Goal: Information Seeking & Learning: Understand process/instructions

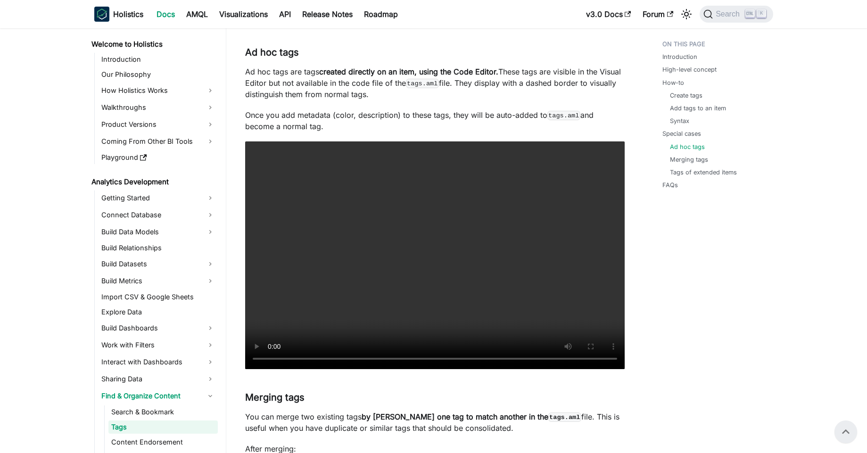
scroll to position [66, 0]
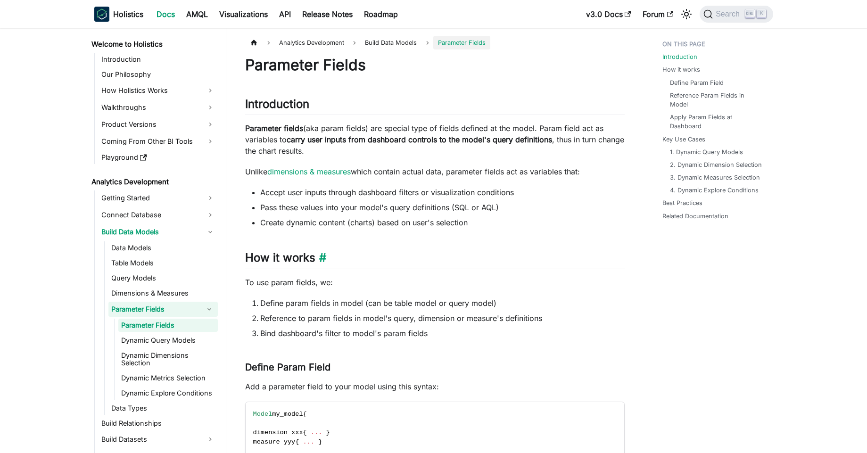
drag, startPoint x: 604, startPoint y: 260, endPoint x: 597, endPoint y: 257, distance: 7.0
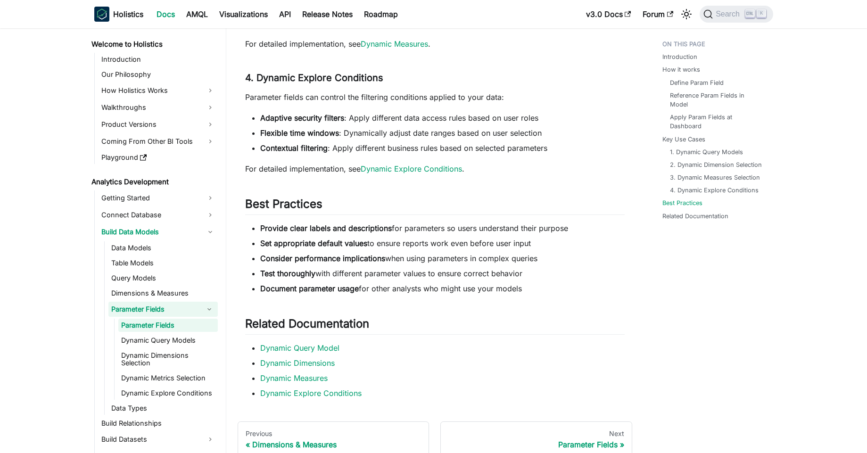
scroll to position [2292, 0]
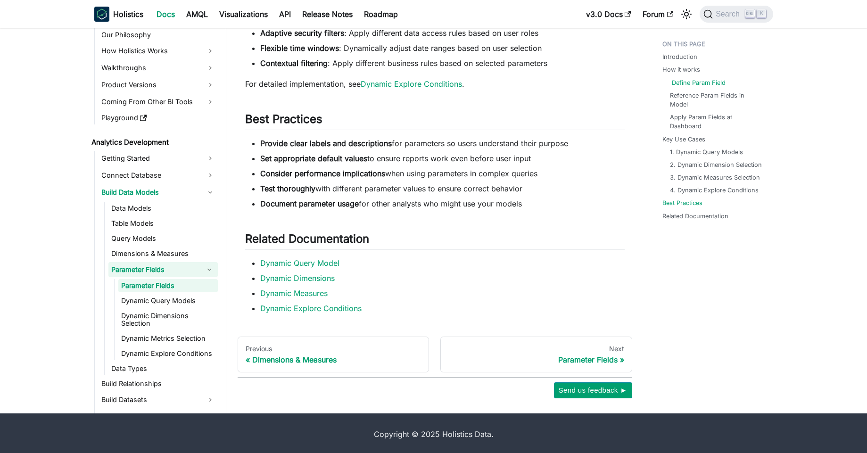
click at [696, 78] on link "Define Param Field" at bounding box center [699, 82] width 54 height 9
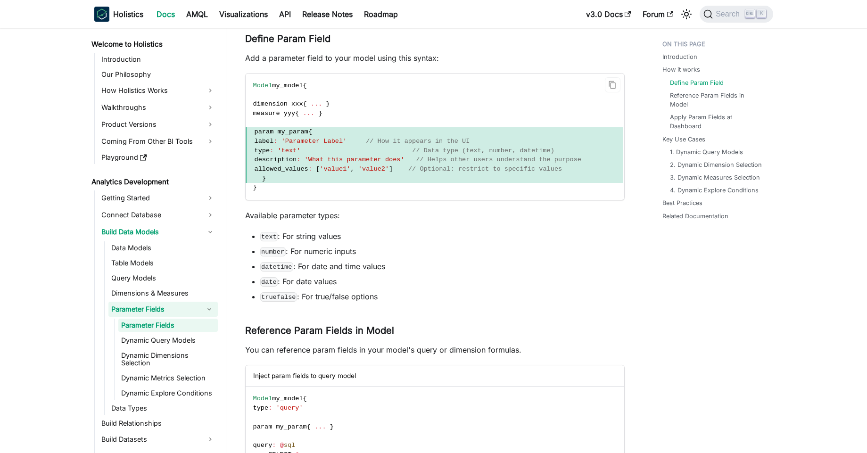
scroll to position [244, 0]
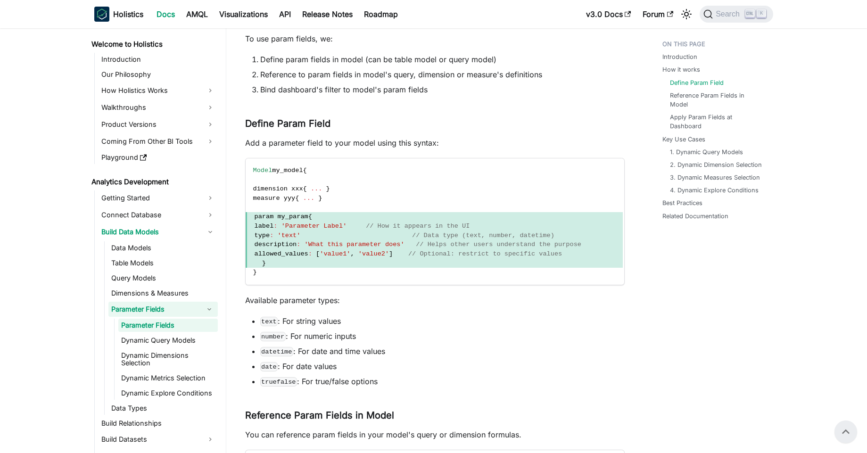
click at [323, 144] on p "Add a parameter field to your model using this syntax:" at bounding box center [435, 142] width 380 height 11
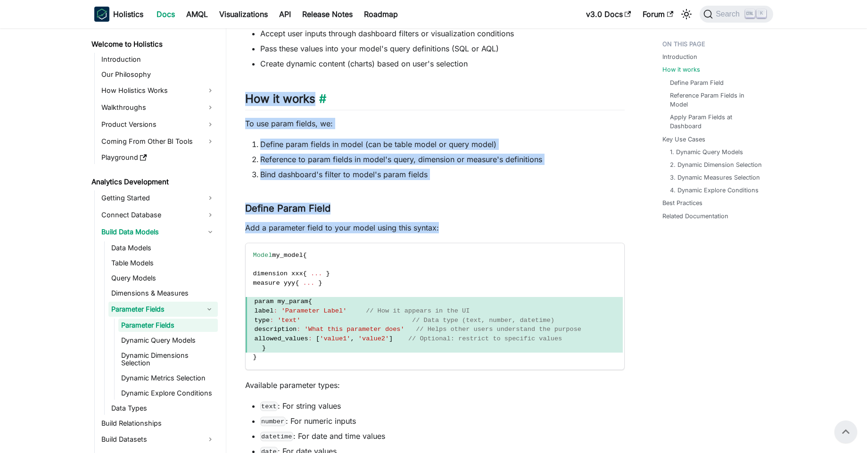
drag, startPoint x: 323, startPoint y: 144, endPoint x: 345, endPoint y: 98, distance: 50.8
click at [345, 98] on h2 "How it works ​" at bounding box center [435, 101] width 380 height 18
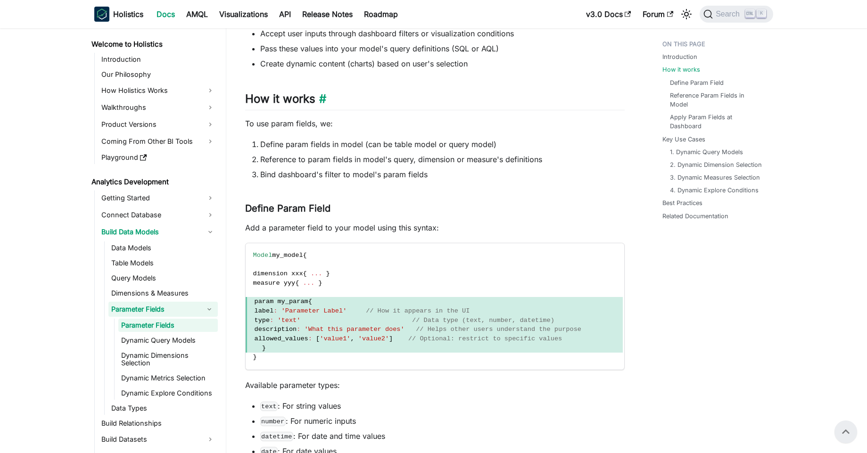
click at [345, 98] on h2 "How it works ​" at bounding box center [435, 101] width 380 height 18
drag, startPoint x: 345, startPoint y: 98, endPoint x: 357, endPoint y: 124, distance: 28.5
click at [357, 124] on p "To use param fields, we:" at bounding box center [435, 123] width 380 height 11
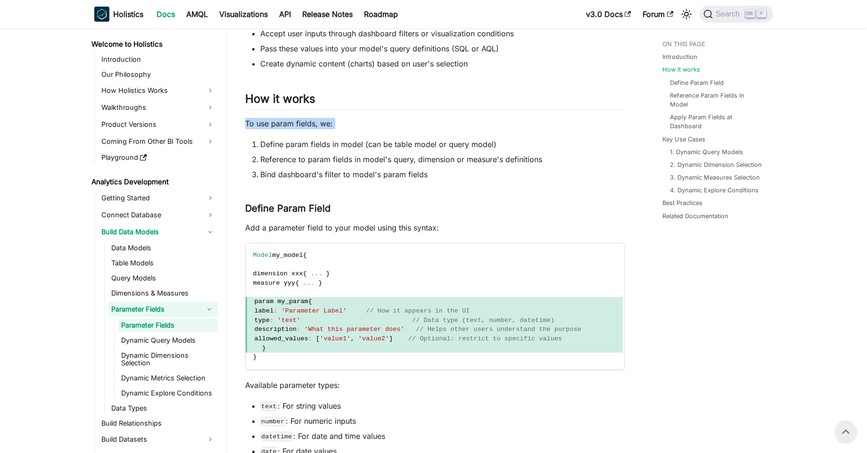
drag, startPoint x: 357, startPoint y: 124, endPoint x: 374, endPoint y: 125, distance: 17.1
click at [374, 125] on p "To use param fields, we:" at bounding box center [435, 123] width 380 height 11
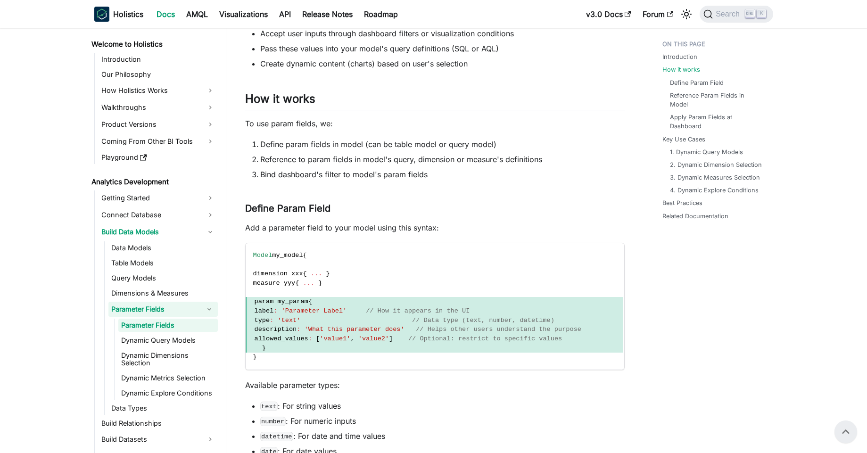
click at [374, 125] on p "To use param fields, we:" at bounding box center [435, 123] width 380 height 11
drag, startPoint x: 374, startPoint y: 125, endPoint x: 381, endPoint y: 121, distance: 8.2
click at [381, 121] on p "To use param fields, we:" at bounding box center [435, 123] width 380 height 11
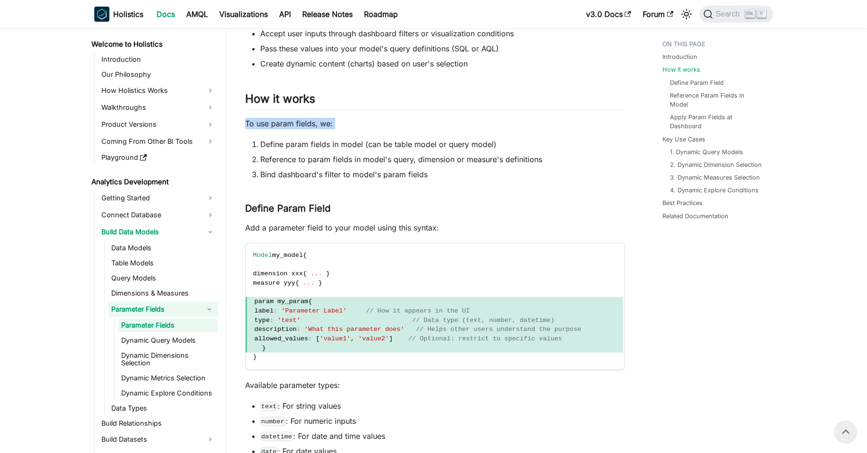
drag, startPoint x: 381, startPoint y: 121, endPoint x: 392, endPoint y: 114, distance: 12.9
drag, startPoint x: 392, startPoint y: 114, endPoint x: 418, endPoint y: 121, distance: 26.9
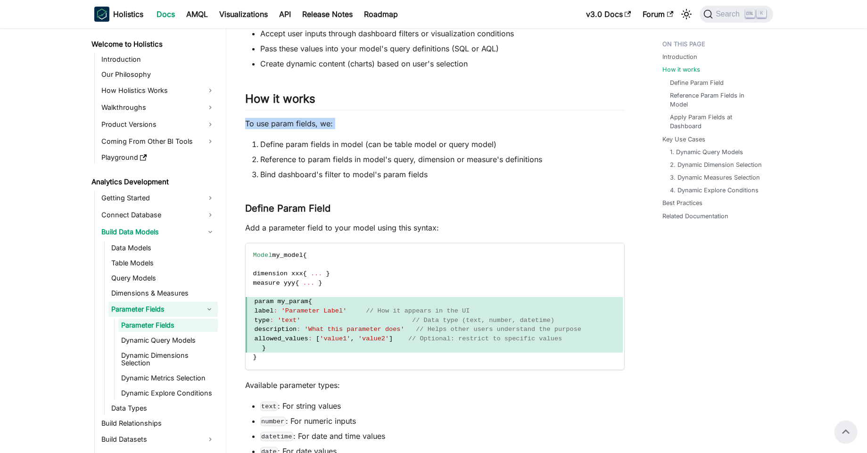
click at [418, 121] on p "To use param fields, we:" at bounding box center [435, 123] width 380 height 11
click at [417, 123] on p "To use param fields, we:" at bounding box center [435, 123] width 380 height 11
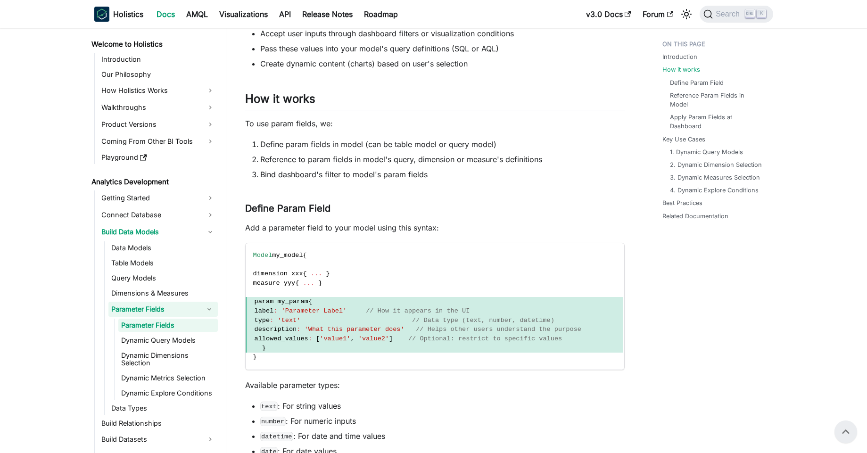
click at [417, 123] on p "To use param fields, we:" at bounding box center [435, 123] width 380 height 11
drag, startPoint x: 412, startPoint y: 133, endPoint x: 405, endPoint y: 118, distance: 16.7
click at [405, 118] on p "To use param fields, we:" at bounding box center [435, 123] width 380 height 11
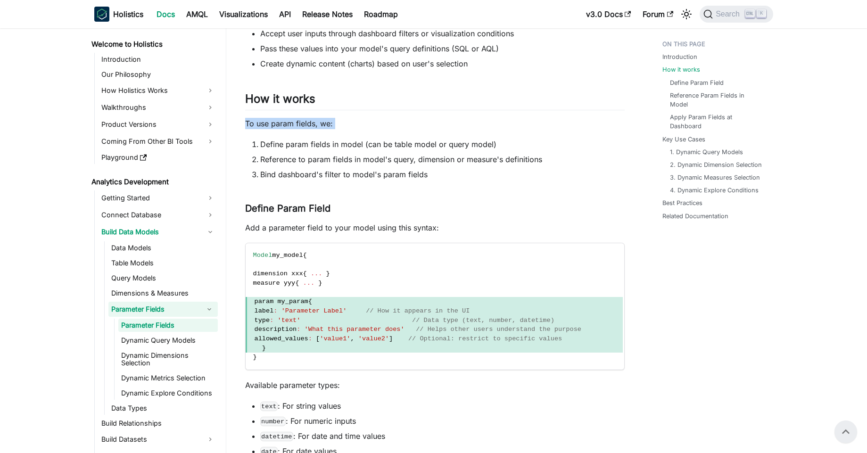
click at [405, 118] on p "To use param fields, we:" at bounding box center [435, 123] width 380 height 11
click at [404, 122] on p "To use param fields, we:" at bounding box center [435, 123] width 380 height 11
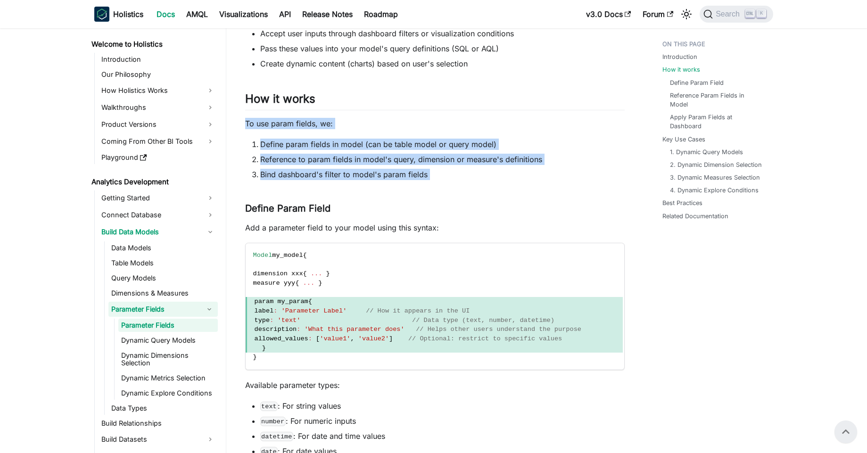
drag, startPoint x: 404, startPoint y: 122, endPoint x: 401, endPoint y: 170, distance: 48.2
click at [401, 170] on li "Bind dashboard's filter to model's param fields" at bounding box center [442, 174] width 365 height 11
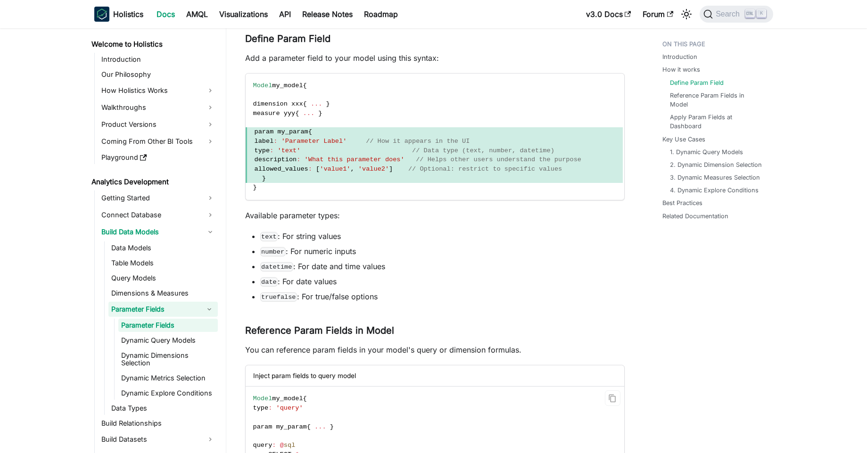
scroll to position [414, 0]
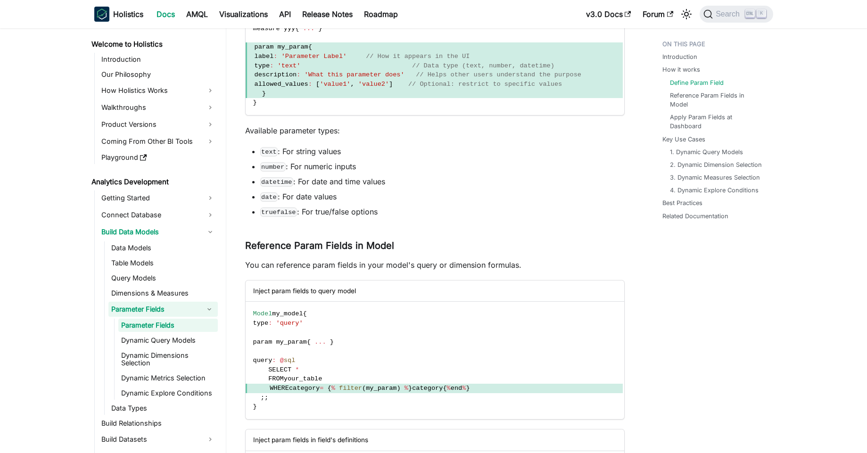
click at [364, 265] on p "You can reference param fields in your model's query or dimension formulas." at bounding box center [435, 264] width 380 height 11
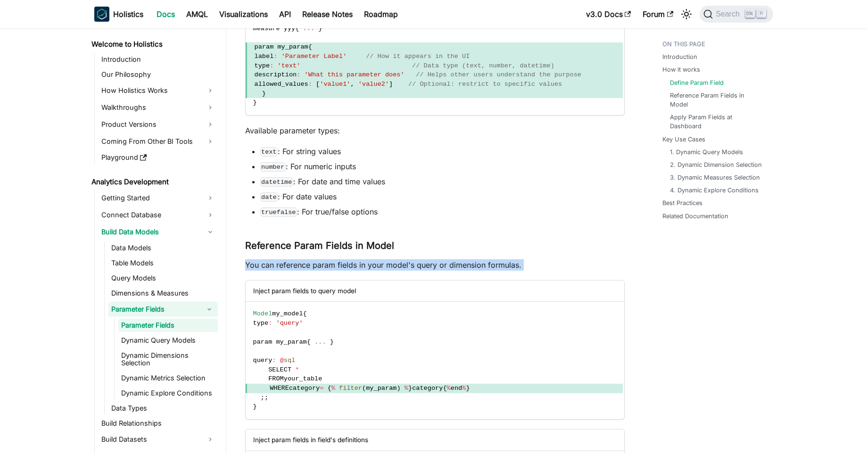
click at [364, 265] on p "You can reference param fields in your model's query or dimension formulas." at bounding box center [435, 264] width 380 height 11
